Goal: Entertainment & Leisure: Browse casually

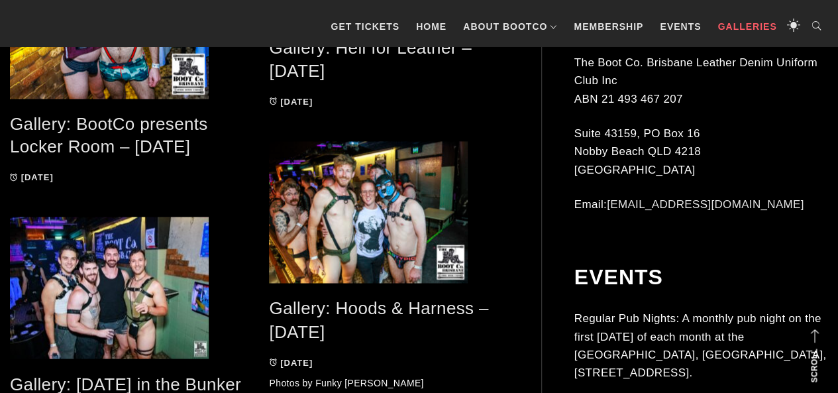
scroll to position [903, 0]
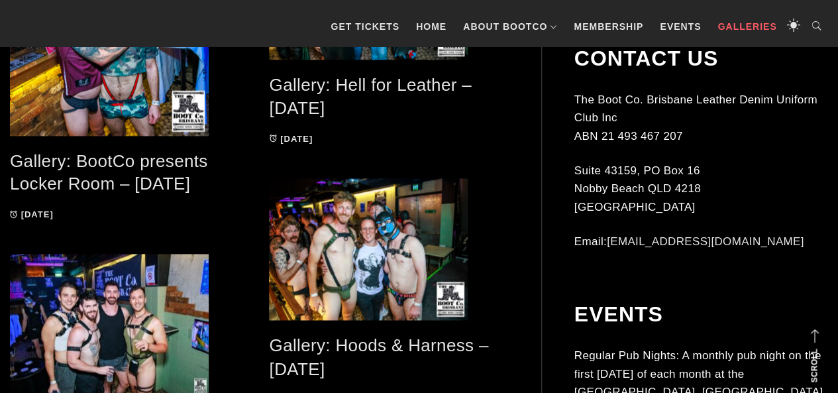
click at [101, 171] on h2 "Gallery: BootCo presents Locker Room – [DATE]" at bounding box center [129, 173] width 239 height 46
click at [96, 164] on link "Gallery: BootCo presents Locker Room – [DATE]" at bounding box center [109, 172] width 198 height 43
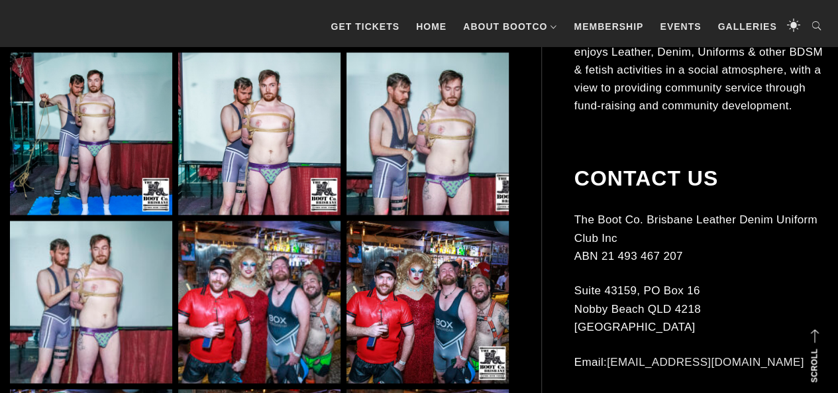
scroll to position [916, 0]
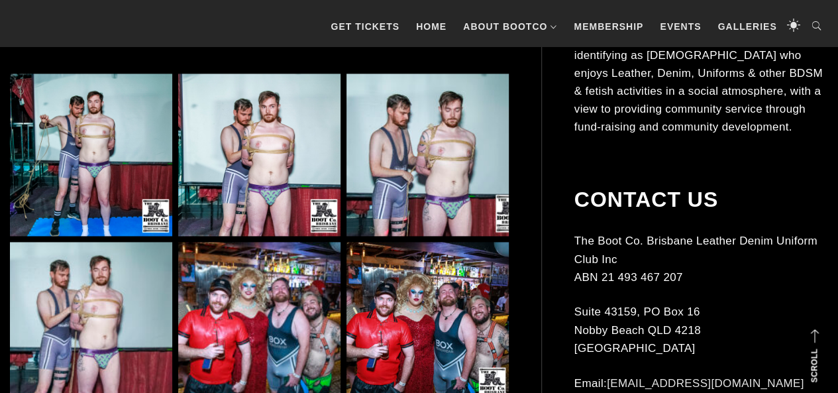
click at [58, 177] on img at bounding box center [91, 155] width 162 height 162
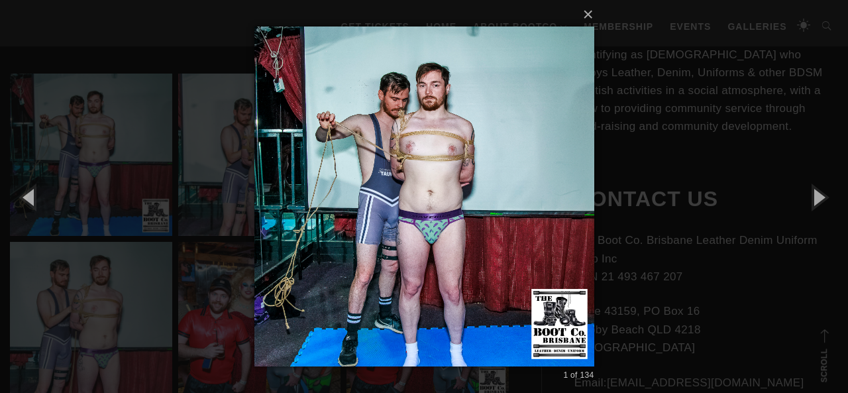
click at [795, 89] on div "× 1 of 134 Loading..." at bounding box center [424, 196] width 848 height 393
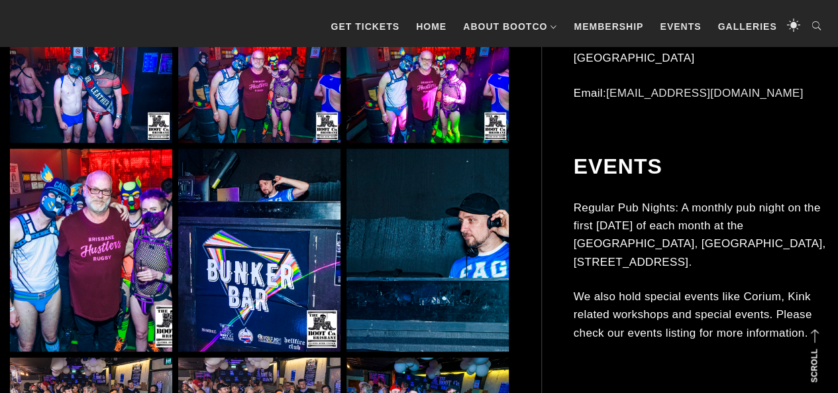
scroll to position [3908, 0]
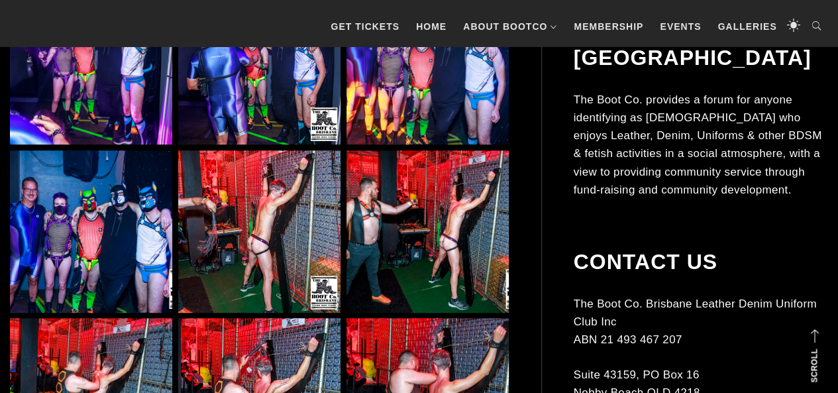
scroll to position [2444, 0]
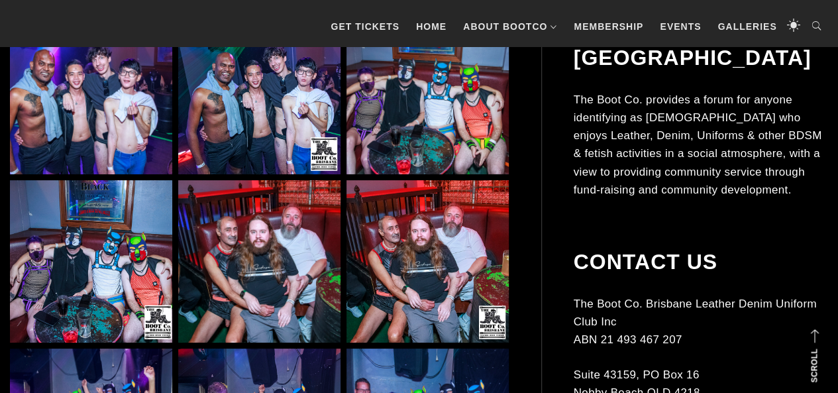
drag, startPoint x: 829, startPoint y: 116, endPoint x: 840, endPoint y: 79, distance: 38.8
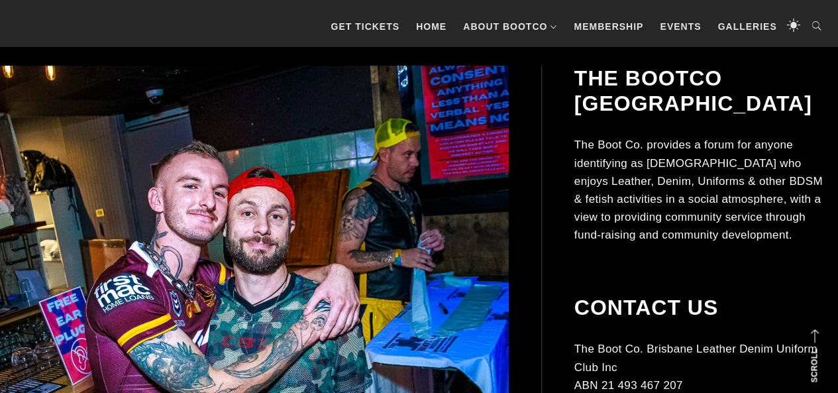
scroll to position [363, 0]
